Goal: Navigation & Orientation: Find specific page/section

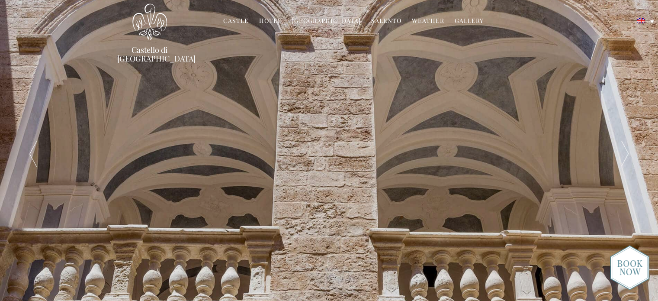
click at [638, 87] on div at bounding box center [625, 153] width 66 height 307
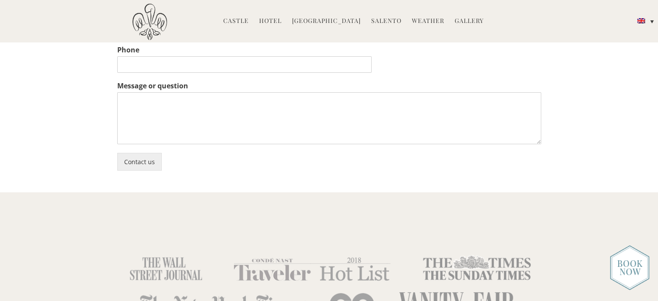
scroll to position [2175, 0]
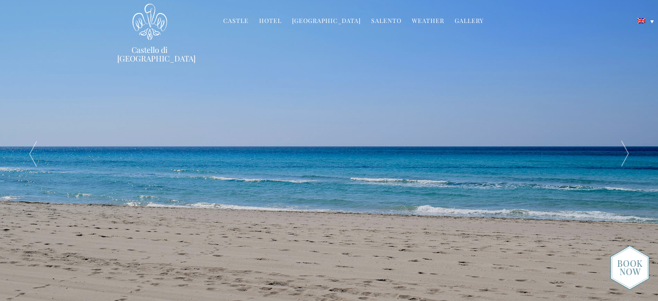
click at [278, 20] on link "Hotel" at bounding box center [270, 21] width 22 height 10
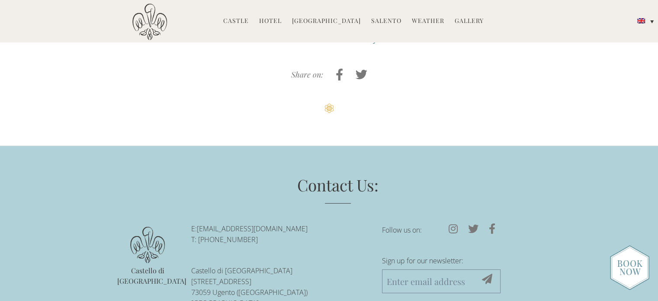
scroll to position [2388, 0]
